Goal: Information Seeking & Learning: Check status

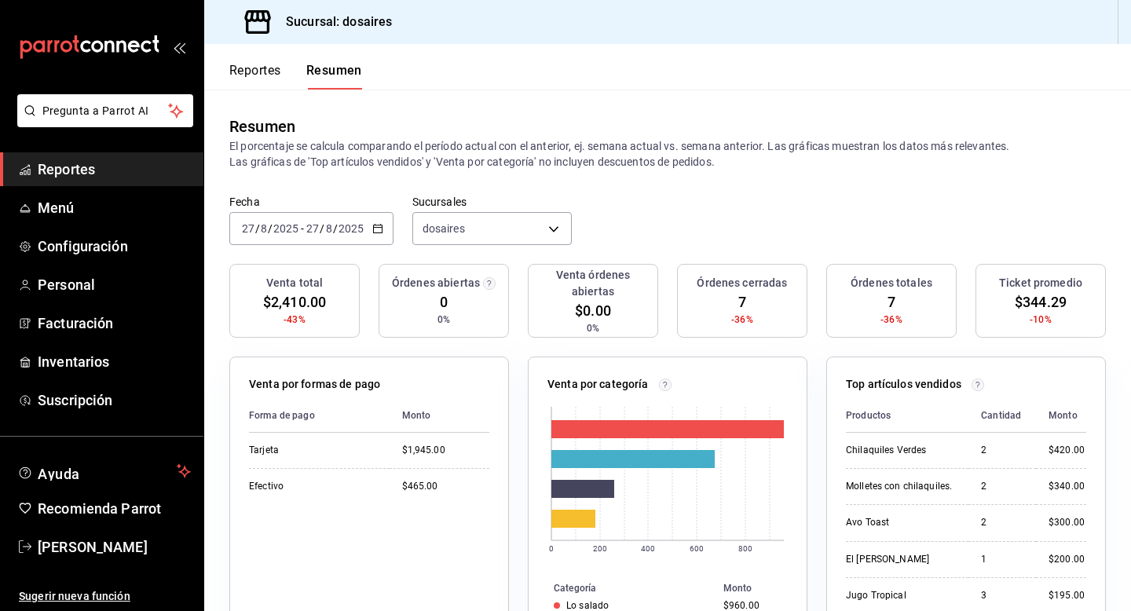
click at [259, 70] on button "Reportes" at bounding box center [255, 76] width 52 height 27
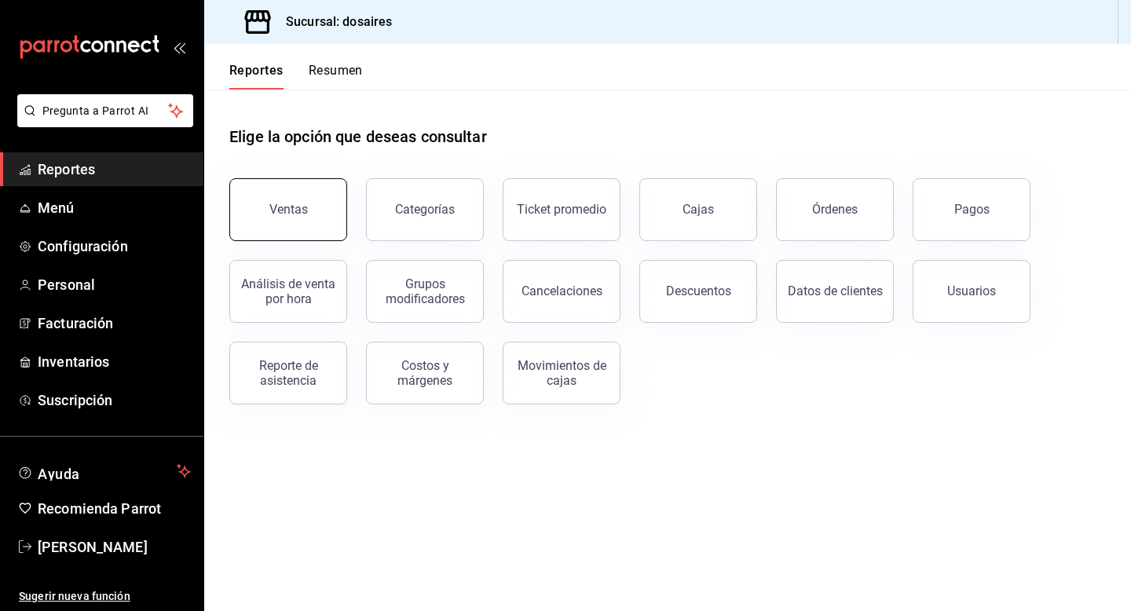
click at [309, 207] on button "Ventas" at bounding box center [288, 209] width 118 height 63
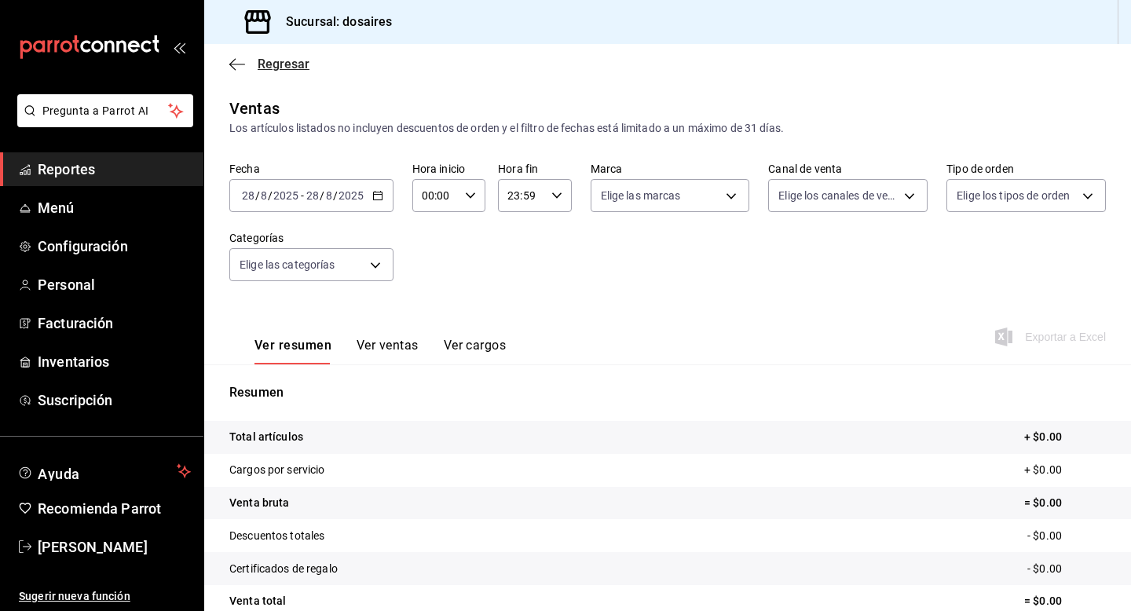
click at [236, 57] on span "Regresar" at bounding box center [269, 64] width 80 height 15
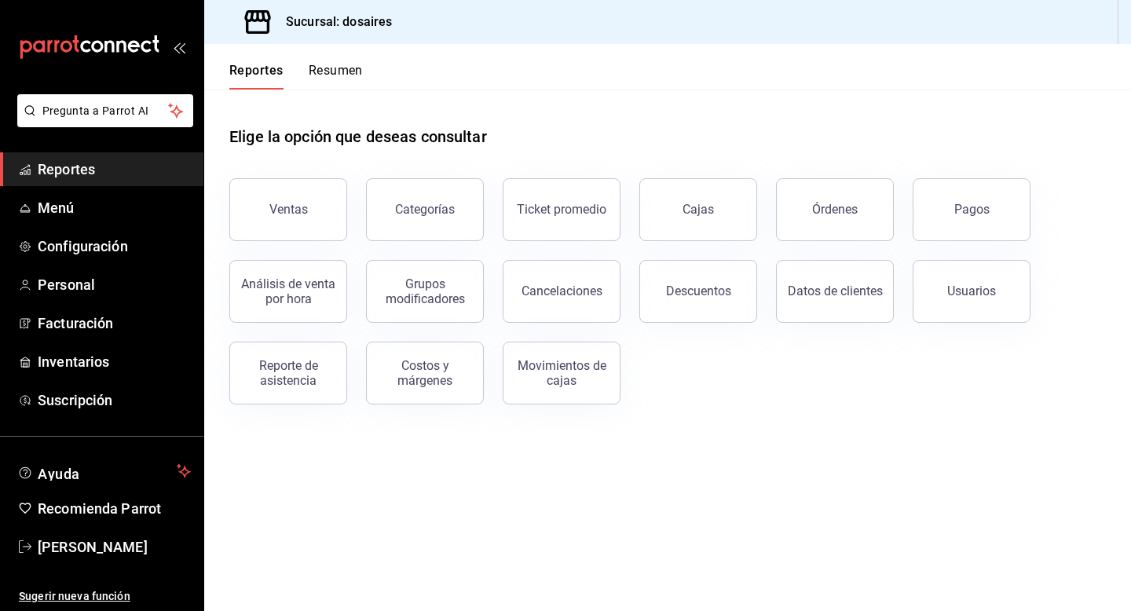
click at [351, 75] on button "Resumen" at bounding box center [336, 76] width 54 height 27
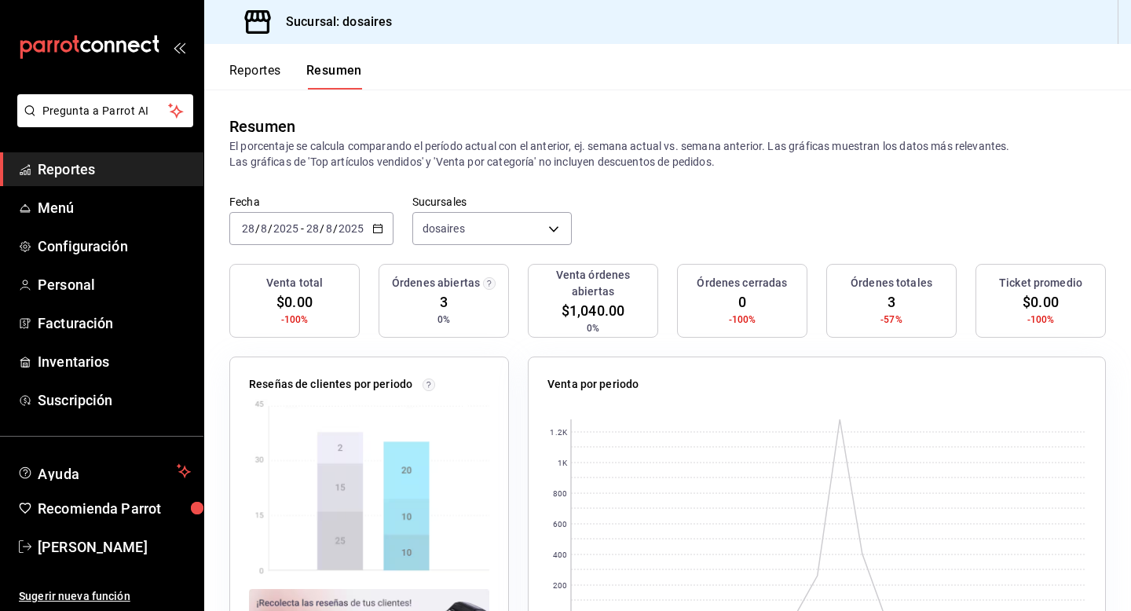
click at [377, 228] on icon "button" at bounding box center [377, 228] width 11 height 11
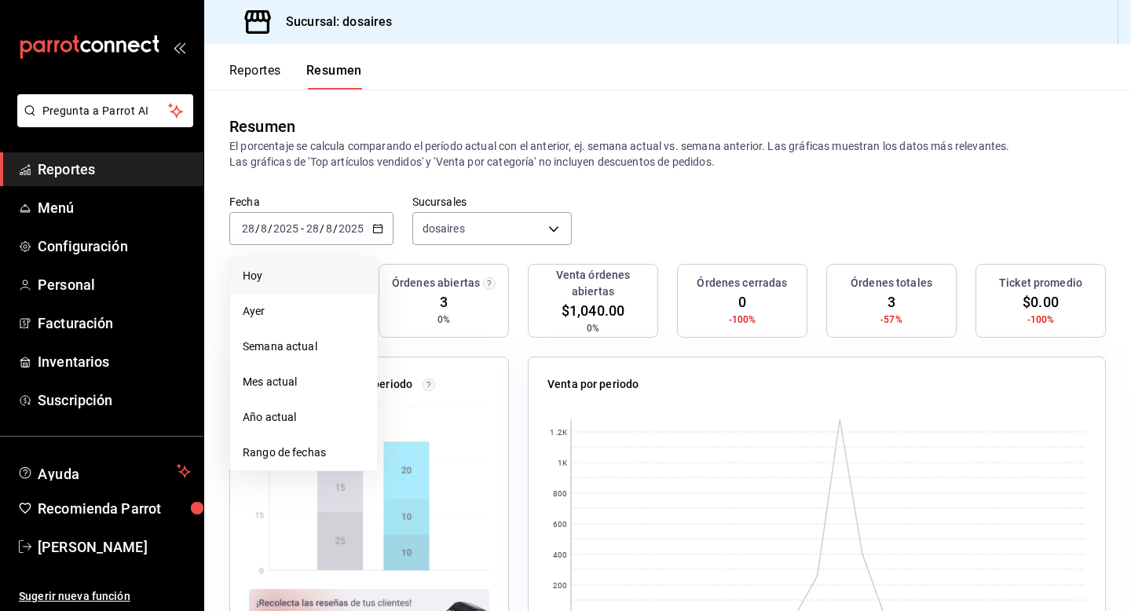
click at [312, 272] on span "Hoy" at bounding box center [304, 276] width 122 height 16
